Goal: Transaction & Acquisition: Purchase product/service

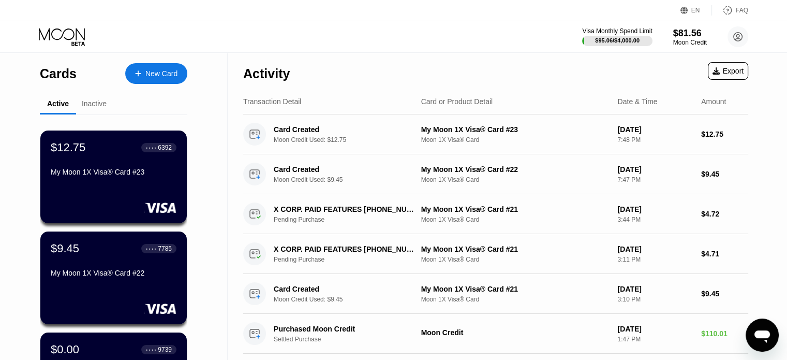
click at [155, 76] on div "New Card" at bounding box center [161, 73] width 32 height 9
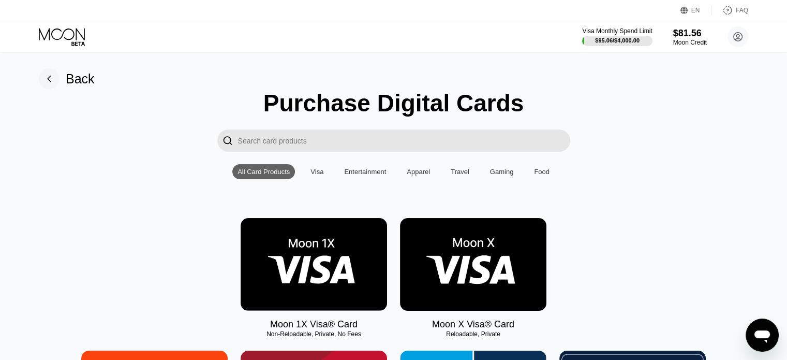
click at [298, 259] on img at bounding box center [314, 264] width 146 height 93
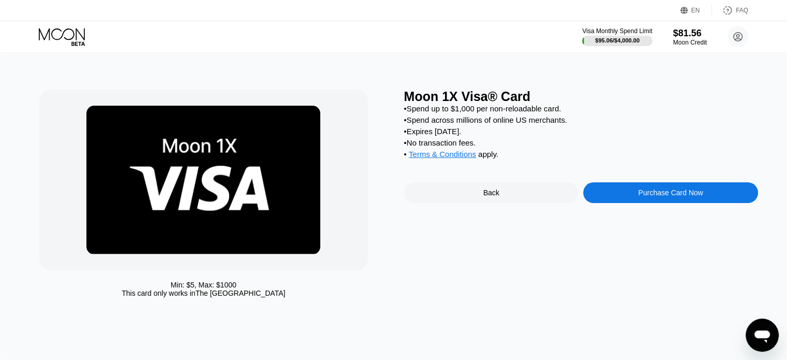
click at [617, 203] on div "Purchase Card Now" at bounding box center [670, 192] width 175 height 21
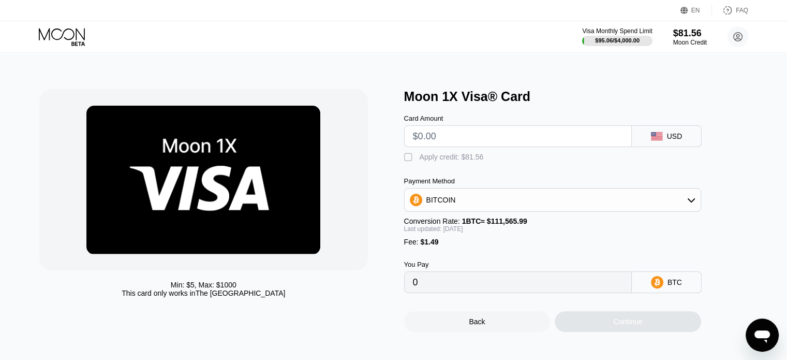
click at [475, 139] on input "text" at bounding box center [518, 136] width 210 height 21
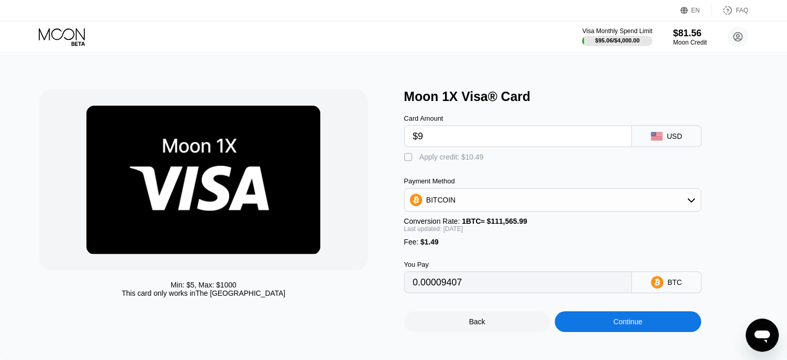
type input "$9"
type input "0.00009407"
type input "$9.45"
type input "0.00009811"
type input "$9.45"
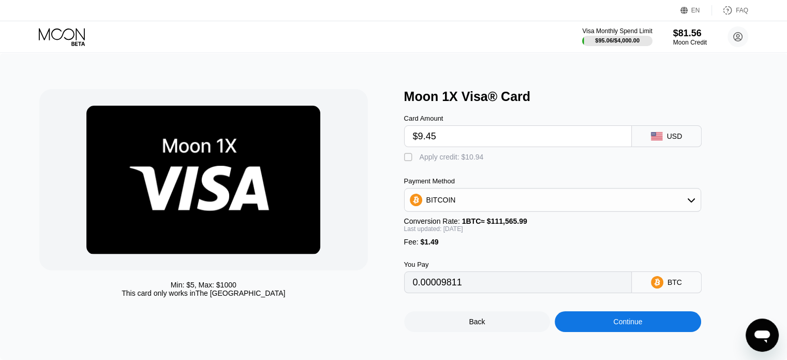
click at [468, 157] on div "Apply credit: $10.94" at bounding box center [452, 157] width 64 height 8
type input "0"
click at [582, 332] on div "Continue" at bounding box center [628, 321] width 146 height 21
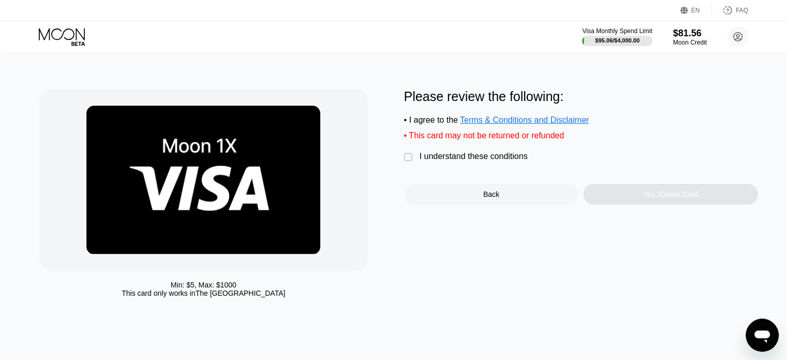
click at [457, 161] on div "I understand these conditions" at bounding box center [474, 156] width 108 height 9
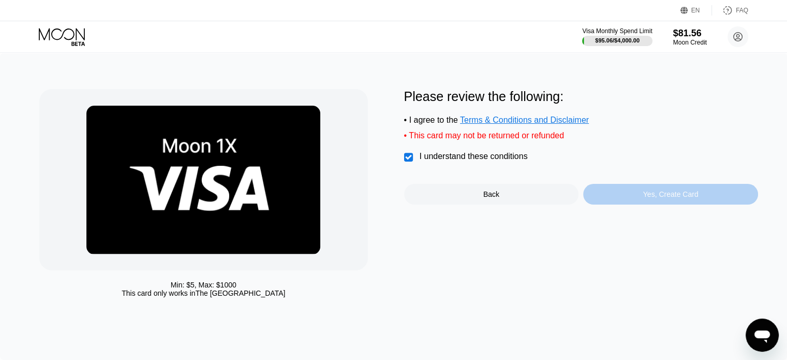
click at [604, 195] on div "Yes, Create Card" at bounding box center [670, 194] width 175 height 21
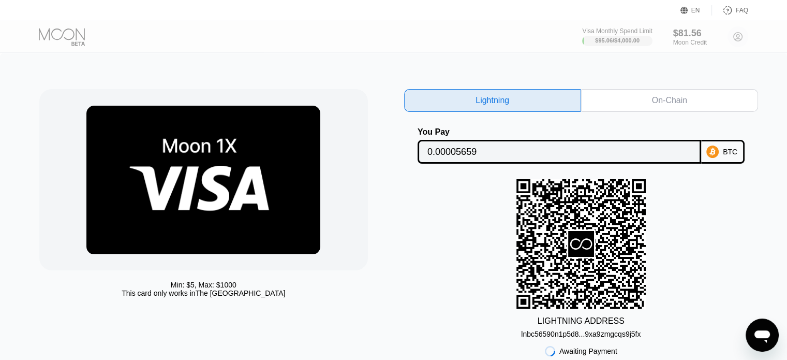
click at [56, 35] on div at bounding box center [71, 37] width 64 height 18
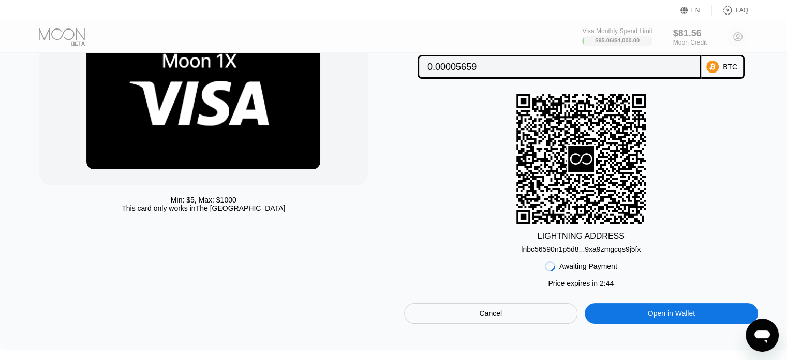
scroll to position [155, 0]
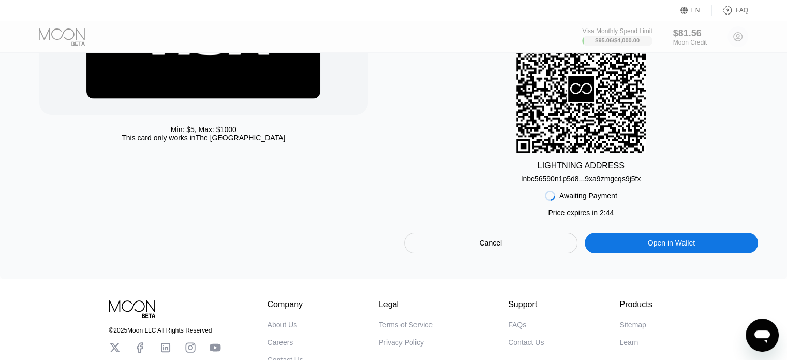
click at [499, 247] on div "Cancel" at bounding box center [490, 242] width 23 height 9
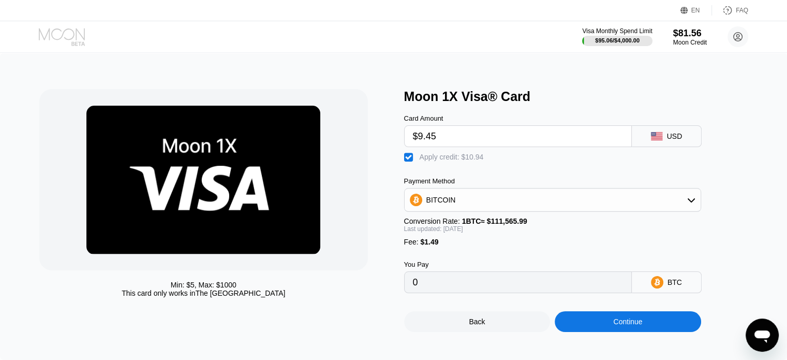
click at [62, 34] on icon at bounding box center [63, 37] width 48 height 18
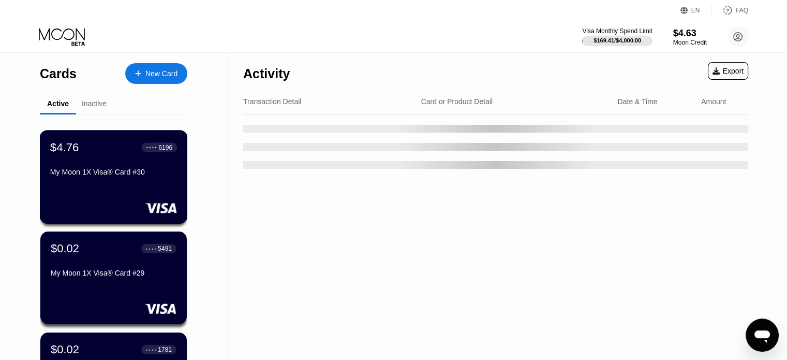
click at [138, 169] on div "$4.76 ● ● ● ● 6196 My Moon 1X Visa® Card #30" at bounding box center [113, 160] width 127 height 40
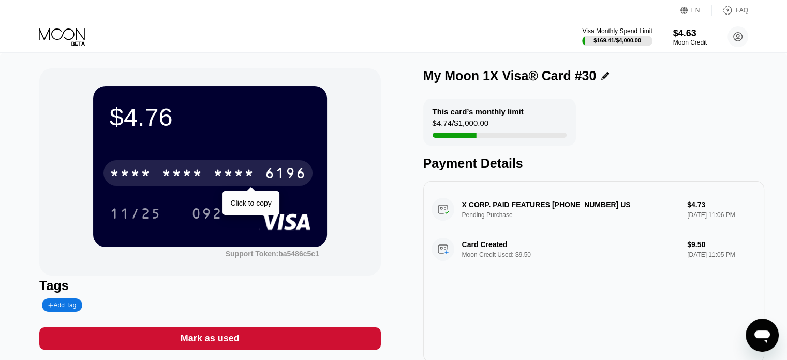
click at [227, 170] on div "* * * *" at bounding box center [233, 174] width 41 height 17
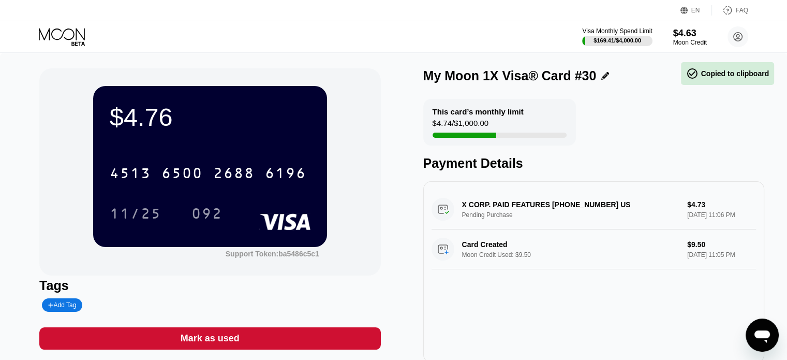
click at [203, 215] on div "092" at bounding box center [206, 214] width 31 height 17
click at [52, 14] on div "EN Language Select an item Save FAQ" at bounding box center [393, 10] width 787 height 21
click at [61, 39] on icon at bounding box center [63, 37] width 48 height 18
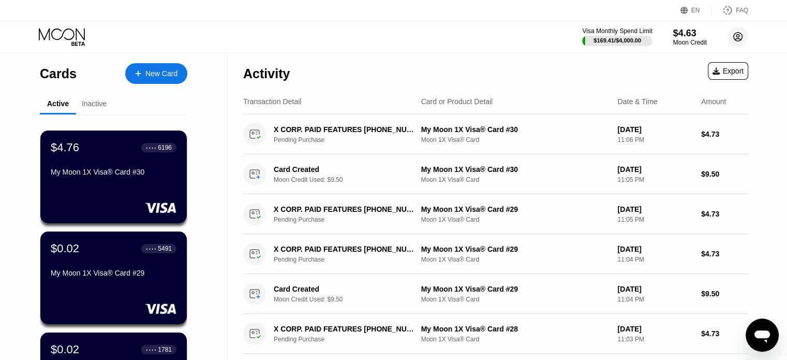
click at [742, 39] on circle at bounding box center [738, 36] width 21 height 21
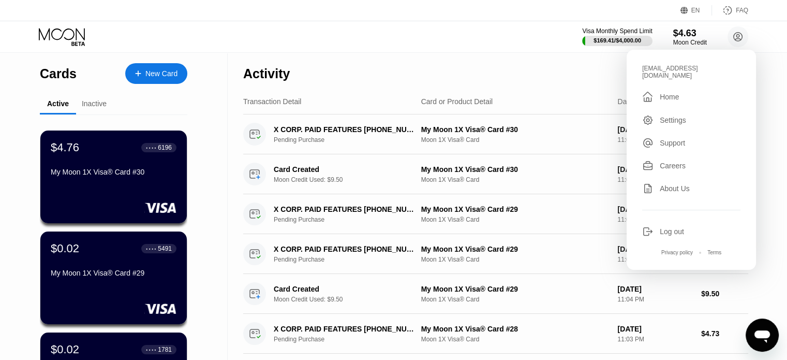
click at [660, 68] on div "amandaroberts1933@lexiphanymail.com" at bounding box center [691, 72] width 98 height 14
copy div "amandaroberts1933"
click at [667, 231] on div "Log out" at bounding box center [672, 231] width 24 height 8
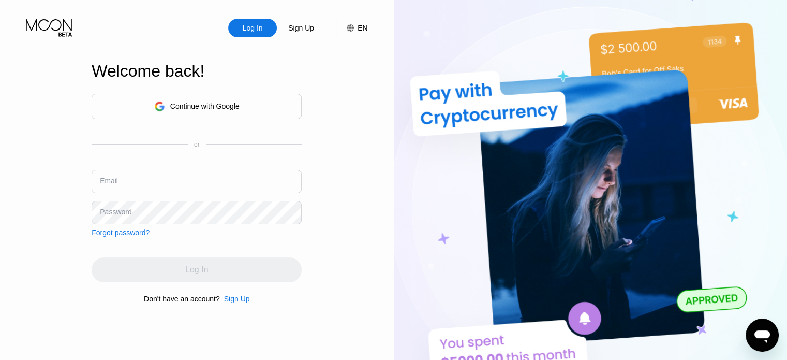
click at [236, 183] on input "text" at bounding box center [197, 181] width 210 height 23
paste input "[EMAIL_ADDRESS][DOMAIN_NAME]"
type input "[EMAIL_ADDRESS][DOMAIN_NAME]"
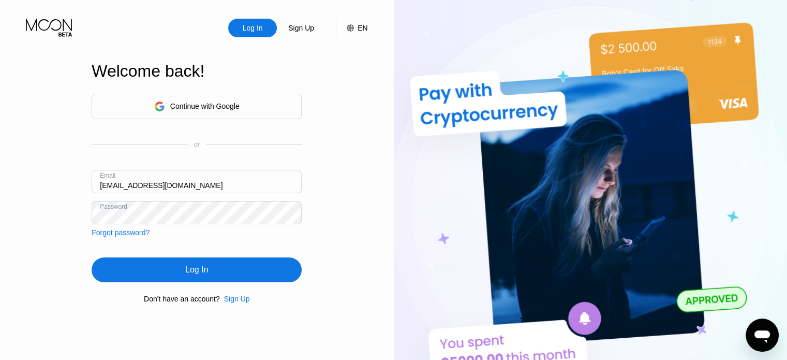
click at [214, 261] on div "Log In" at bounding box center [197, 269] width 210 height 25
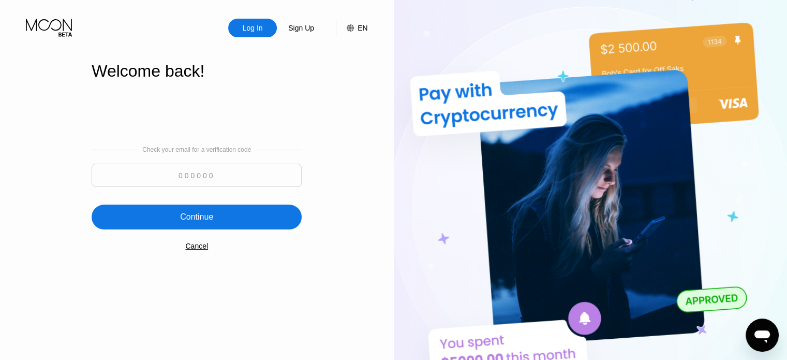
click at [226, 182] on input at bounding box center [197, 175] width 210 height 23
paste input "650313"
type input "650313"
click at [214, 211] on div "Continue" at bounding box center [197, 216] width 210 height 25
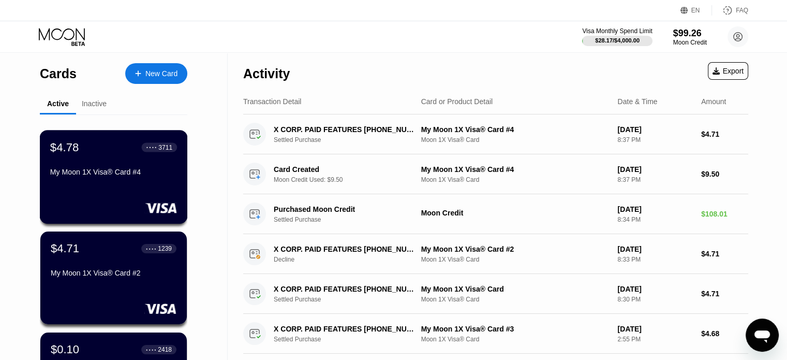
click at [129, 160] on div "$4.78 ● ● ● ● 3711 My Moon 1X Visa® Card #4" at bounding box center [113, 160] width 127 height 40
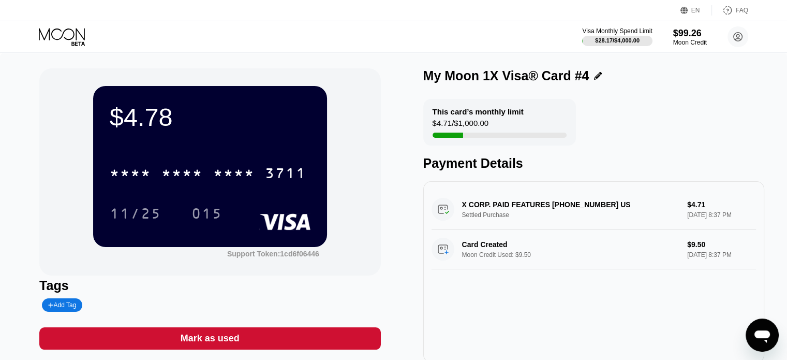
click at [267, 182] on div "3711" at bounding box center [285, 174] width 41 height 17
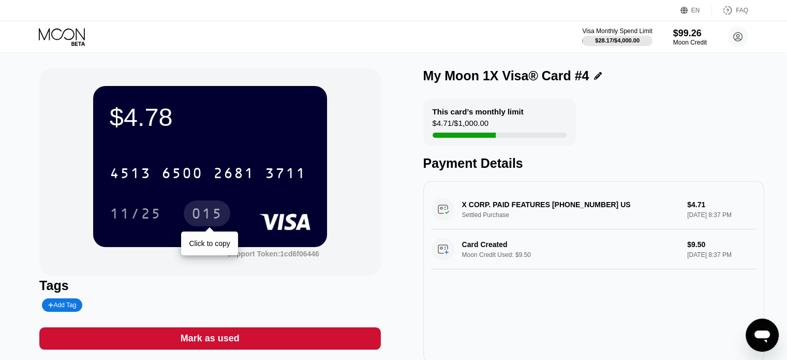
click at [199, 215] on div "015" at bounding box center [206, 214] width 31 height 17
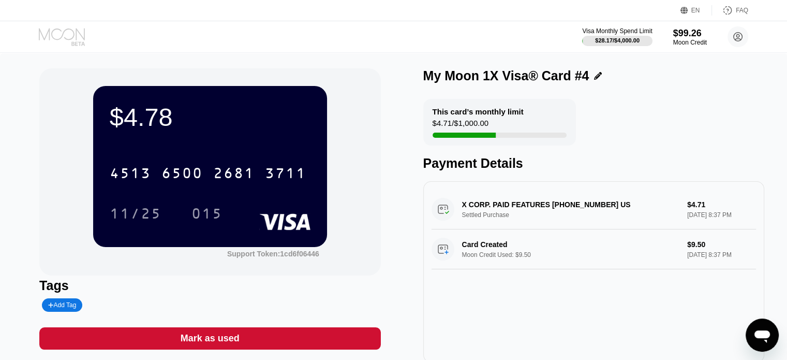
click at [64, 39] on icon at bounding box center [63, 37] width 48 height 18
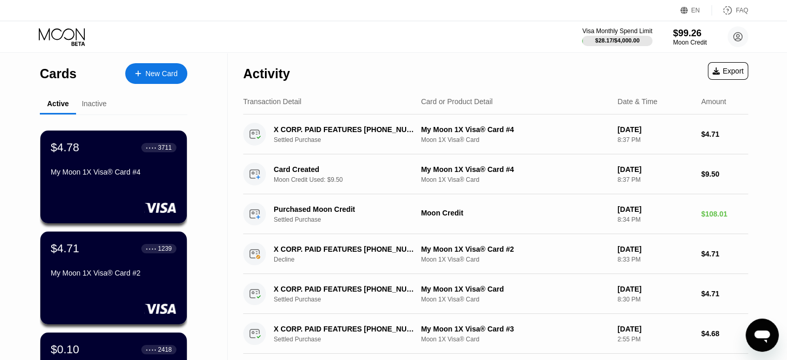
click at [151, 75] on div "New Card" at bounding box center [161, 73] width 32 height 9
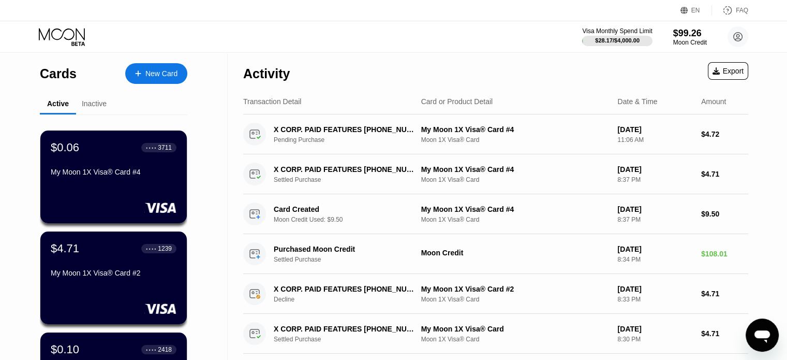
click at [152, 77] on div "New Card" at bounding box center [161, 73] width 32 height 9
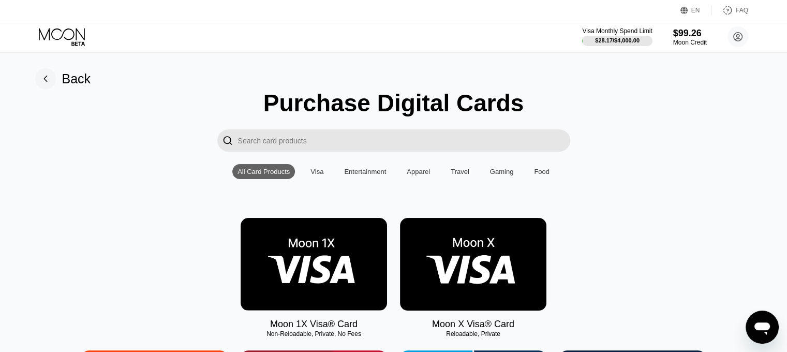
click at [343, 291] on img at bounding box center [314, 264] width 146 height 93
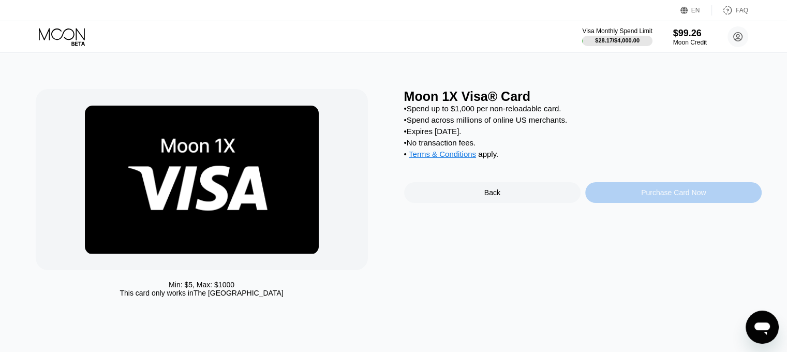
click at [642, 203] on div "Purchase Card Now" at bounding box center [673, 192] width 176 height 21
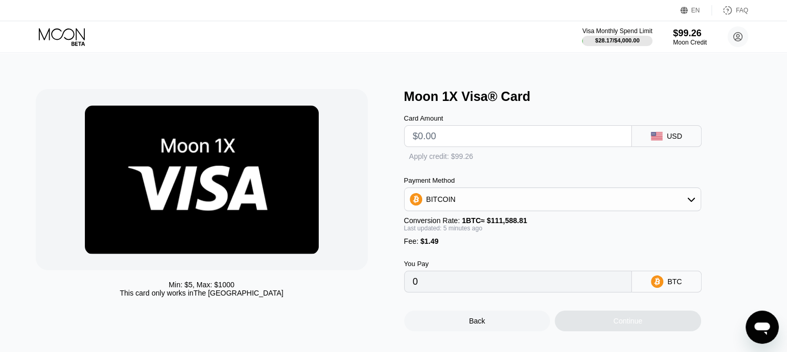
click at [494, 142] on input "text" at bounding box center [518, 136] width 210 height 21
type input "$9"
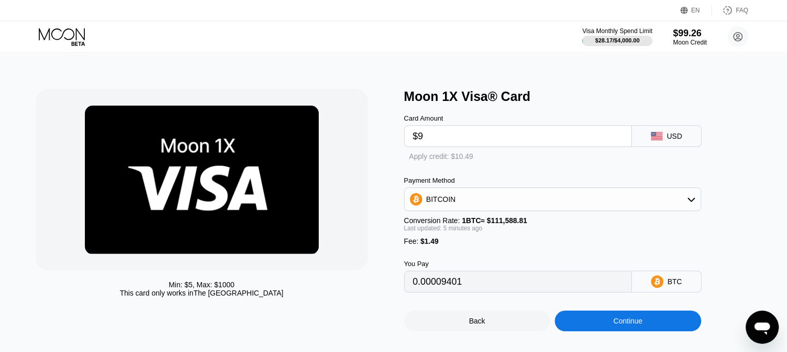
type input "0.00009401"
type input "$945"
type input "0.00848873"
type input "$9"
type input "0.00009409"
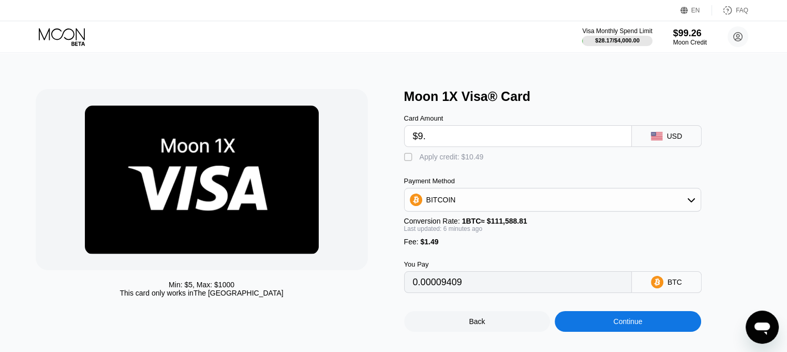
click at [493, 142] on input "$9." at bounding box center [518, 136] width 210 height 21
type input "$9.45"
type input "0.00009812"
type input "$9.45"
click at [479, 161] on div "Apply credit: $10.94" at bounding box center [452, 157] width 64 height 8
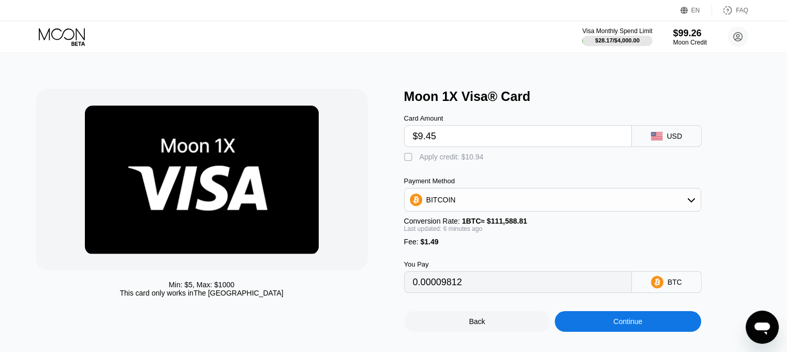
type input "0"
click at [617, 325] on div "Continue" at bounding box center [627, 321] width 29 height 8
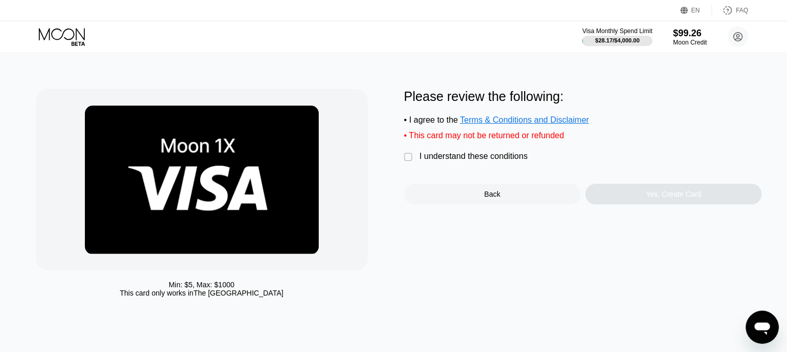
click at [445, 157] on div "I understand these conditions" at bounding box center [474, 156] width 108 height 9
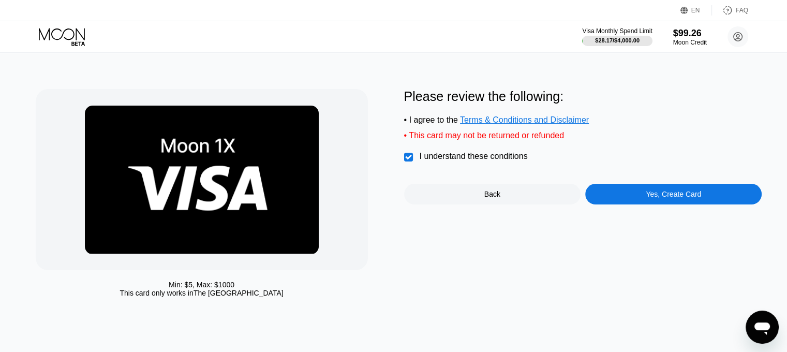
click at [648, 204] on div "Yes, Create Card" at bounding box center [673, 194] width 176 height 21
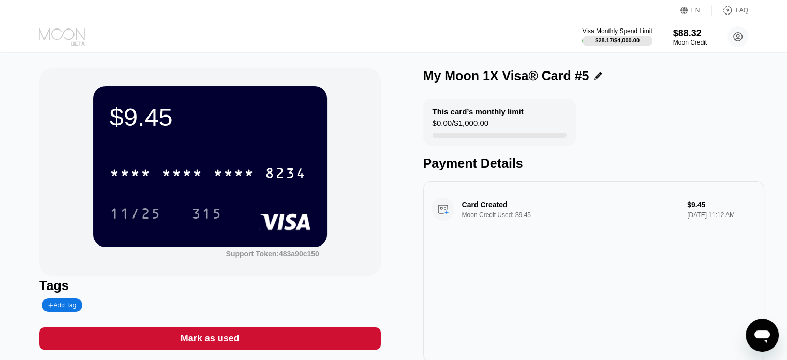
click at [74, 33] on icon at bounding box center [62, 34] width 46 height 12
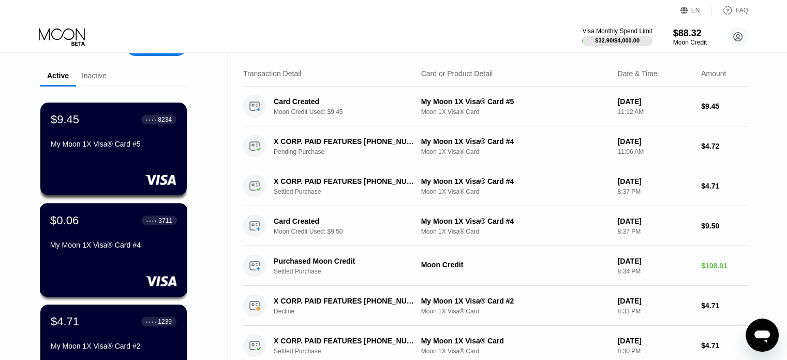
scroll to position [52, 0]
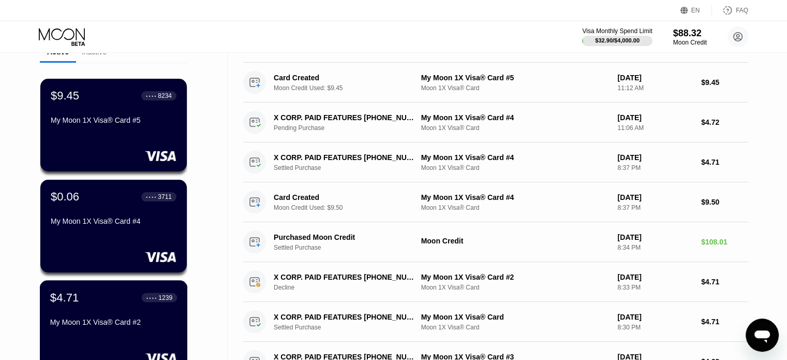
click at [88, 304] on div "$4.71 ● ● ● ● 1239" at bounding box center [113, 296] width 127 height 13
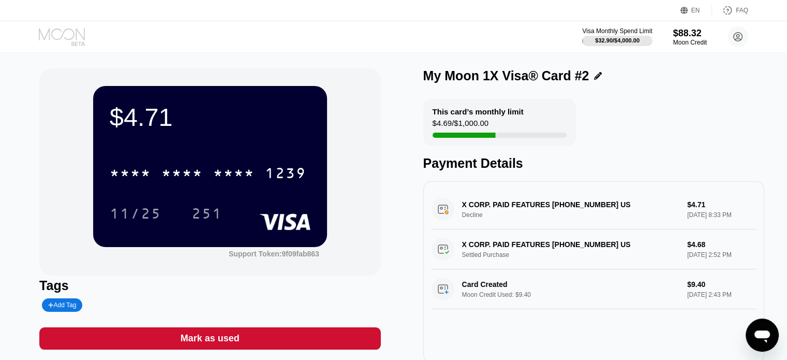
click at [62, 42] on icon at bounding box center [63, 37] width 48 height 18
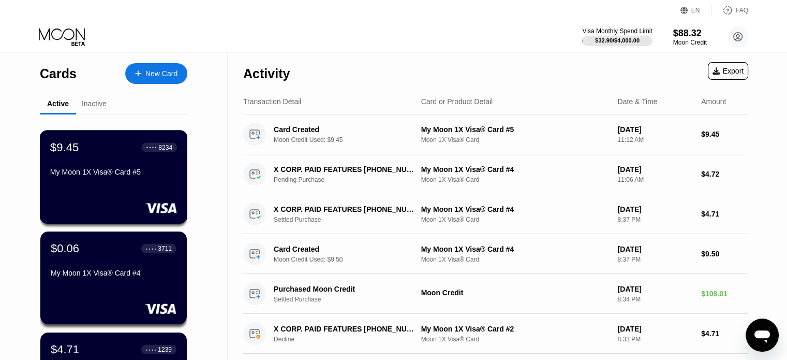
click at [130, 217] on div "$9.45 ● ● ● ● 8234 My Moon 1X Visa® Card #5" at bounding box center [114, 177] width 148 height 94
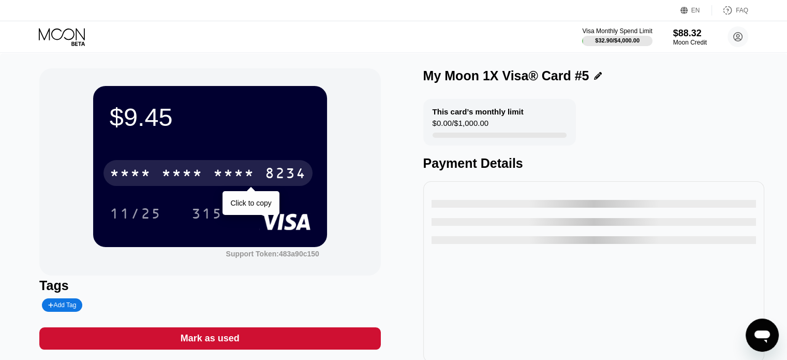
click at [208, 166] on div "* * * * * * * * * * * * 8234" at bounding box center [207, 173] width 209 height 26
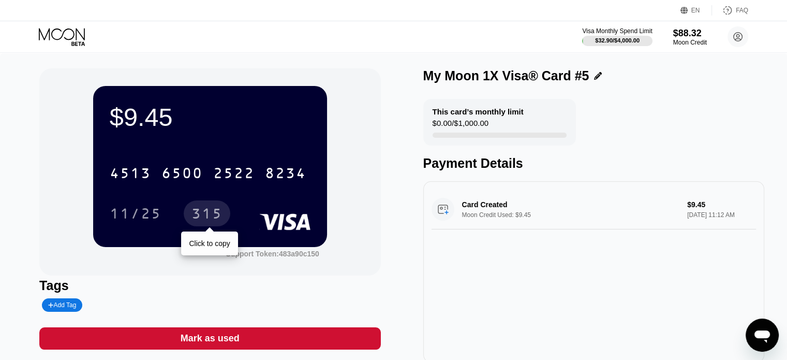
click at [217, 211] on div "315" at bounding box center [206, 214] width 31 height 17
click at [72, 45] on icon at bounding box center [77, 43] width 13 height 4
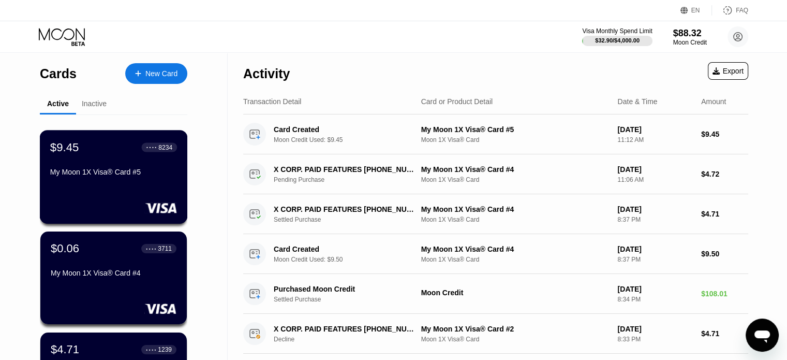
click at [98, 164] on div "$9.45 ● ● ● ● 8234 My Moon 1X Visa® Card #5" at bounding box center [113, 160] width 127 height 40
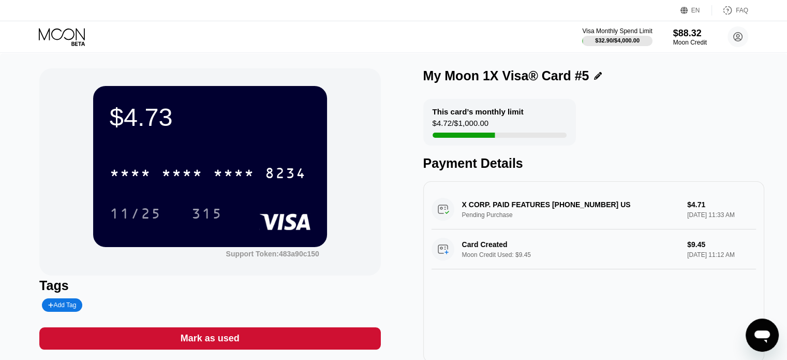
click at [80, 43] on icon at bounding box center [63, 37] width 48 height 18
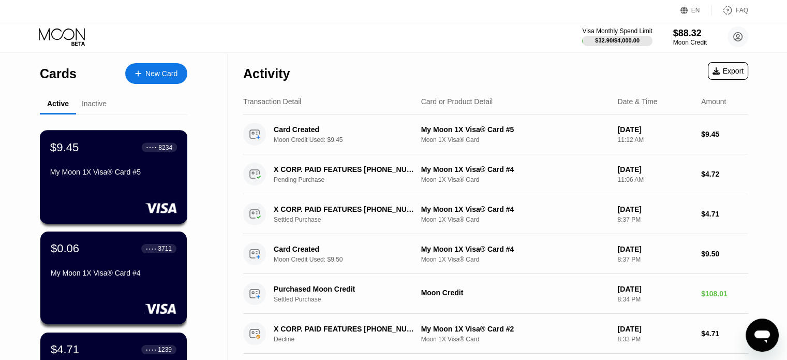
click at [132, 200] on div "$9.45 ● ● ● ● 8234 My Moon 1X Visa® Card #5" at bounding box center [114, 177] width 148 height 94
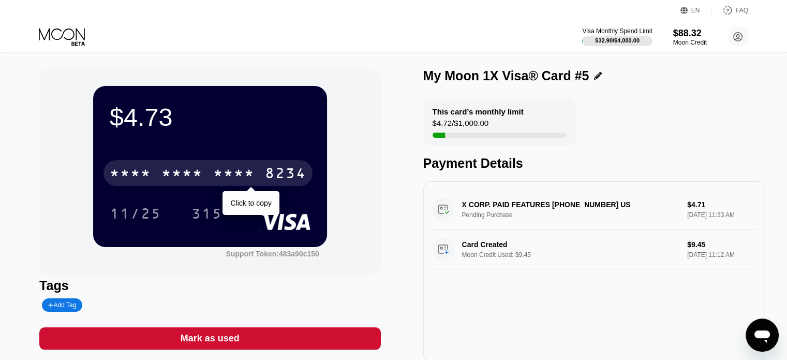
click at [214, 177] on div "* * * *" at bounding box center [233, 174] width 41 height 17
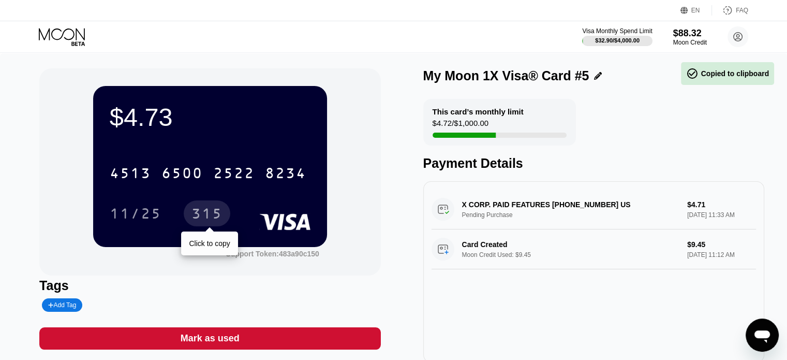
click at [206, 213] on div "315" at bounding box center [206, 214] width 31 height 17
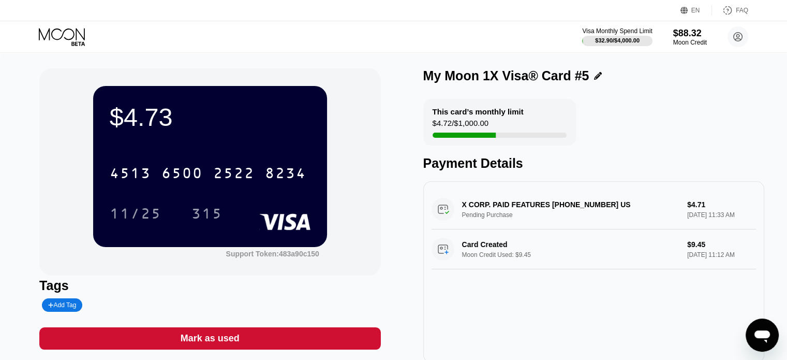
click at [56, 35] on icon at bounding box center [63, 37] width 48 height 18
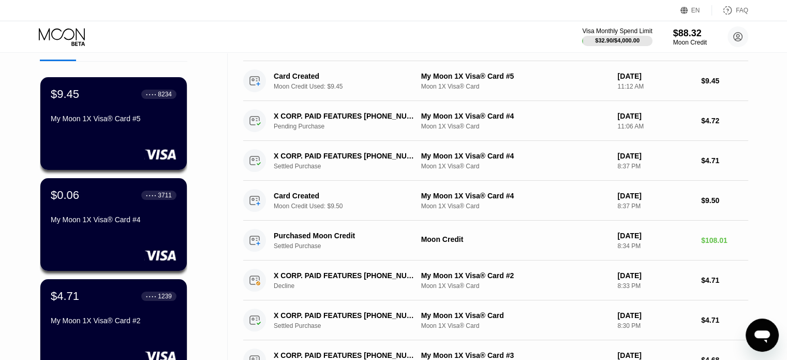
scroll to position [155, 0]
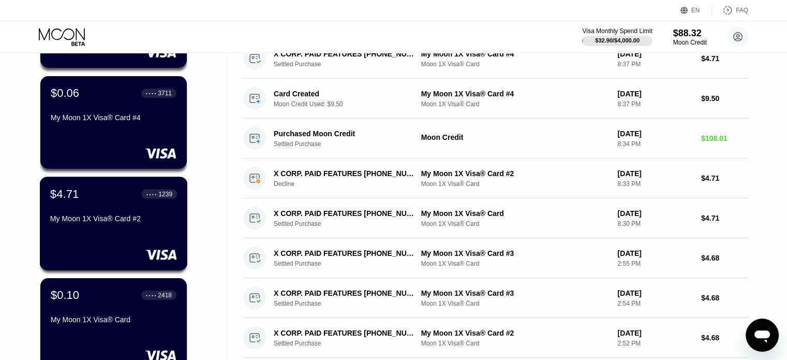
click at [103, 218] on div "My Moon 1X Visa® Card #2" at bounding box center [113, 218] width 127 height 8
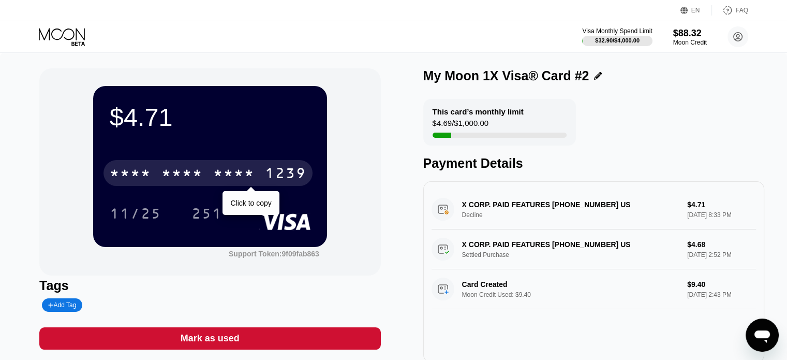
click at [276, 181] on div "1239" at bounding box center [285, 174] width 41 height 17
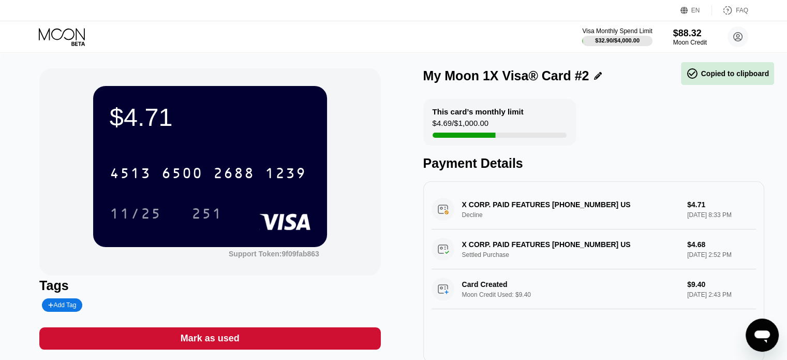
click at [210, 215] on div "251" at bounding box center [206, 214] width 31 height 17
click at [69, 51] on div "Visa Monthly Spend Limit $32.90 / $4,000.00 $88.32 Moon Credit [EMAIL_ADDRESS][…" at bounding box center [393, 36] width 787 height 31
click at [68, 40] on icon at bounding box center [63, 37] width 48 height 18
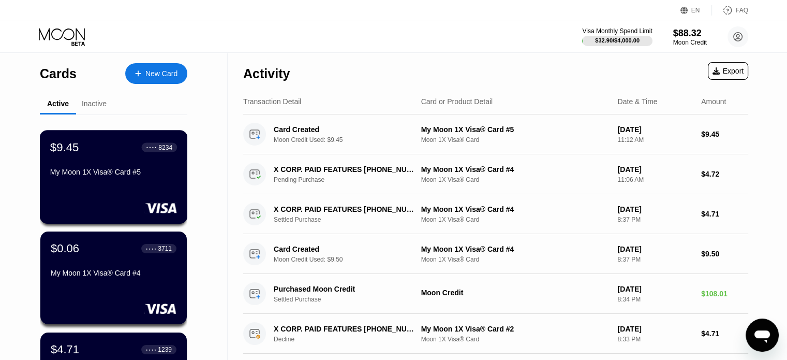
click at [114, 184] on div "$9.45 ● ● ● ● 8234 My Moon 1X Visa® Card #5" at bounding box center [114, 177] width 148 height 94
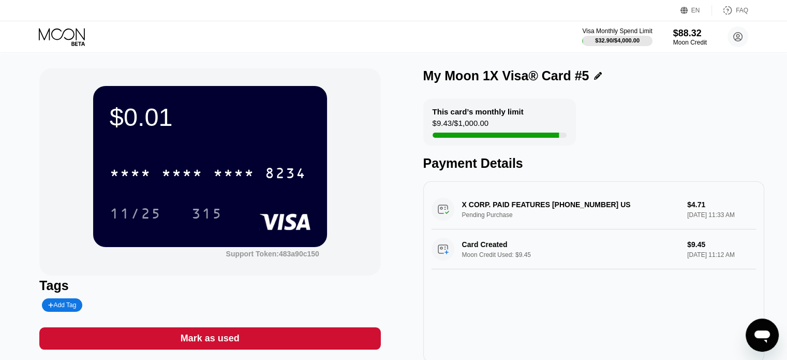
click at [73, 33] on icon at bounding box center [62, 34] width 46 height 12
